Goal: Task Accomplishment & Management: Use online tool/utility

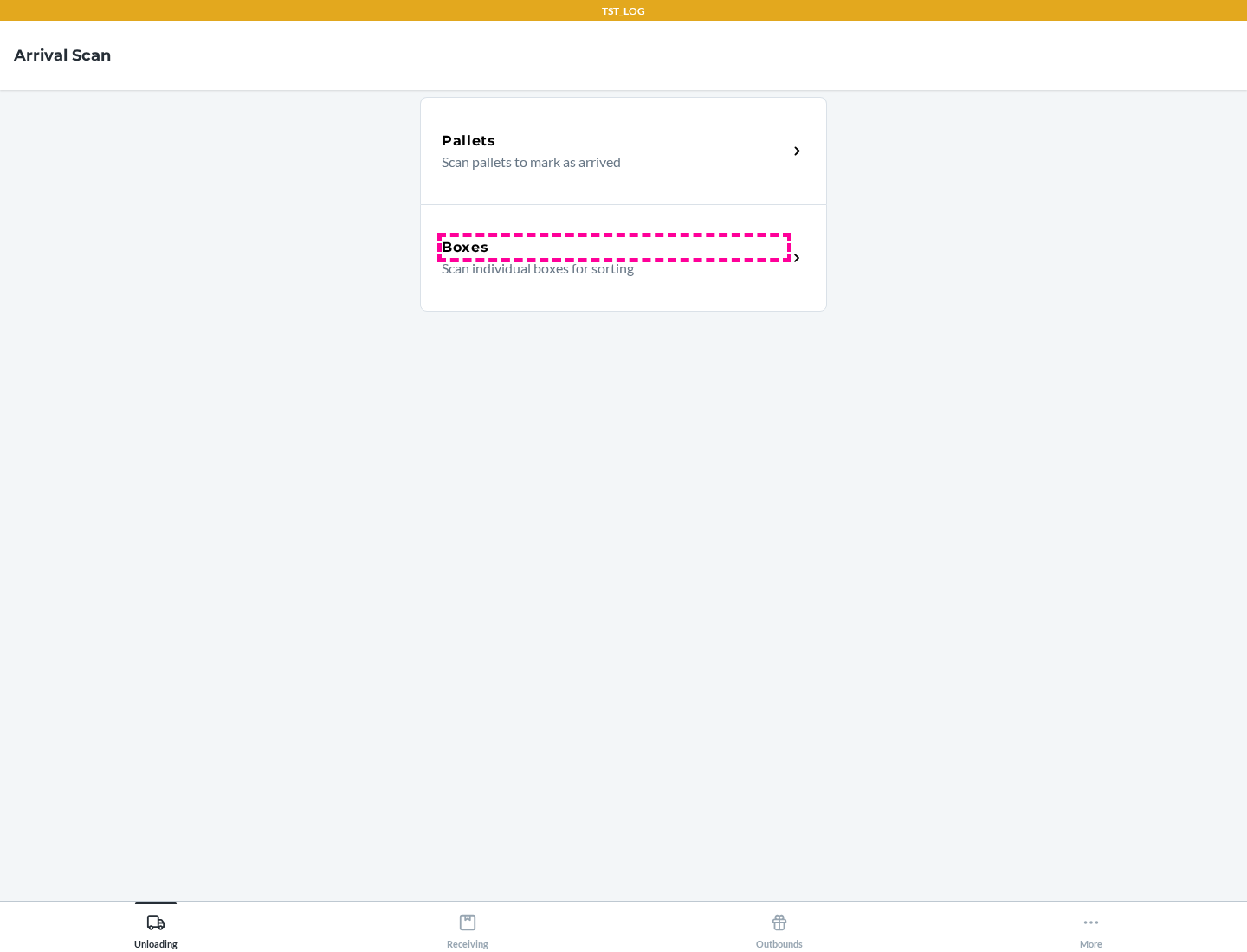
click at [613, 248] on div "Boxes" at bounding box center [613, 248] width 345 height 21
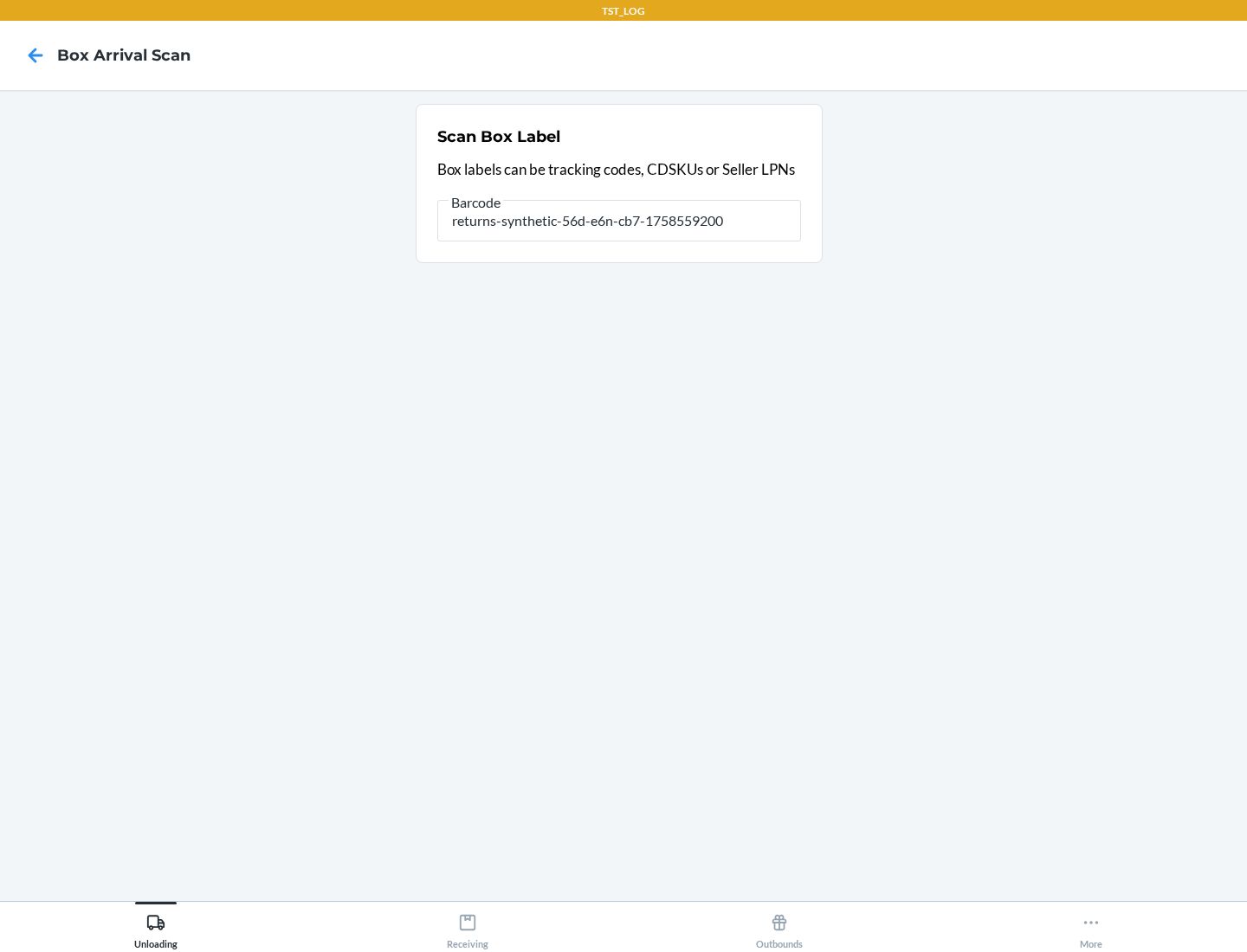
type input "returns-synthetic-56d-e6n-cb7-1758559200"
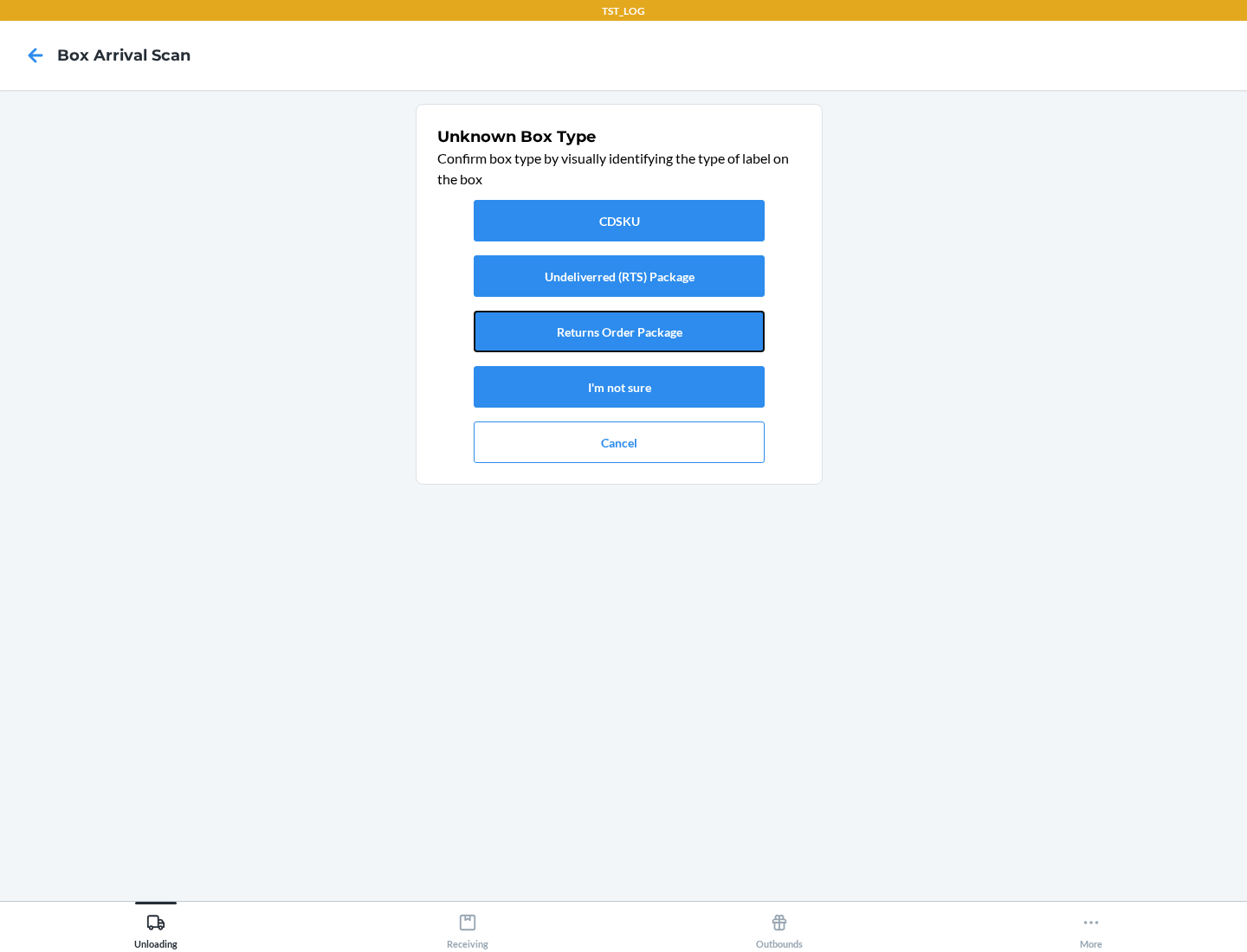
click at [619, 332] on button "Returns Order Package" at bounding box center [619, 332] width 291 height 42
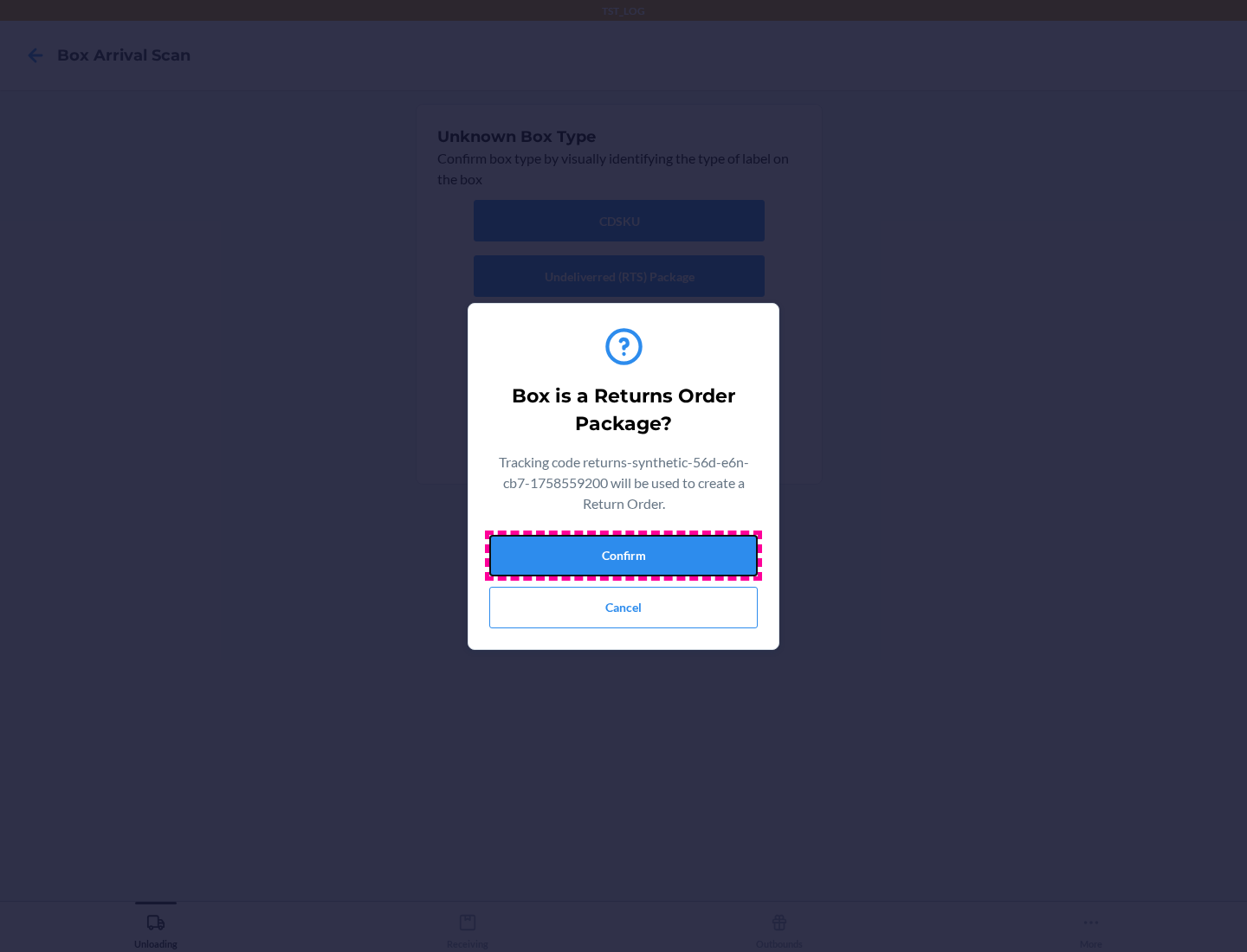
click at [623, 555] on button "Confirm" at bounding box center [623, 556] width 268 height 42
